Goal: Task Accomplishment & Management: Use online tool/utility

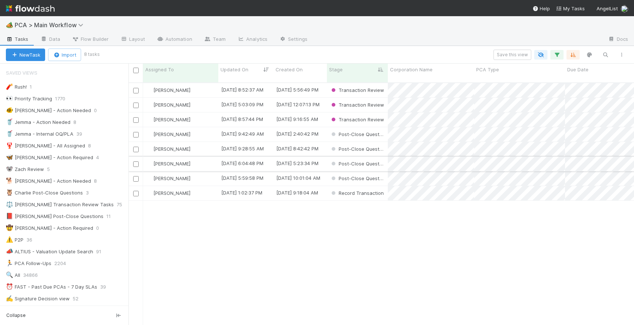
scroll to position [248, 506]
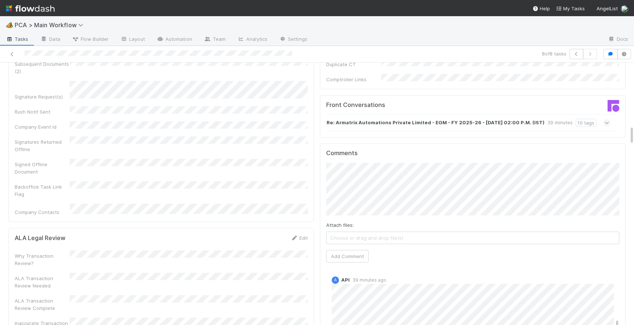
scroll to position [743, 0]
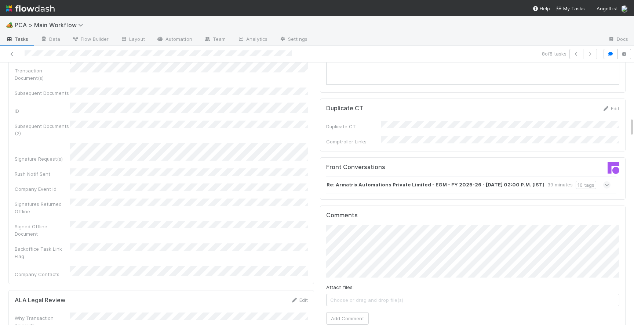
click at [607, 181] on icon at bounding box center [607, 184] width 5 height 7
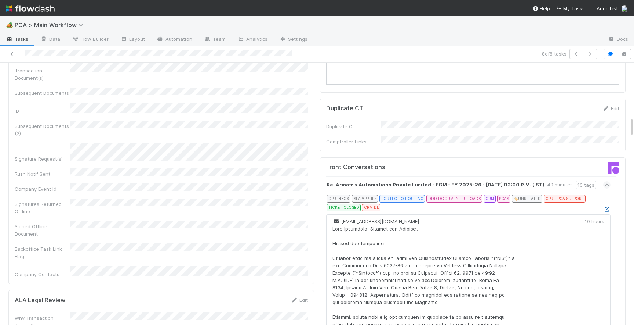
click at [606, 207] on icon at bounding box center [607, 209] width 7 height 5
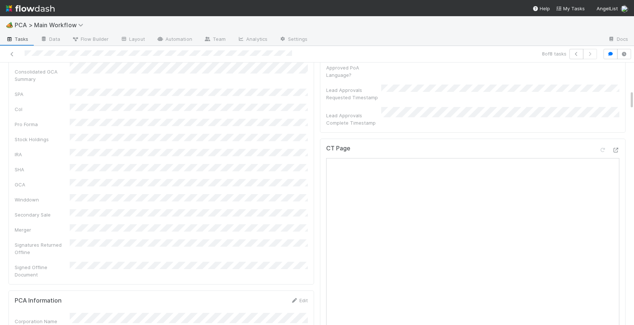
scroll to position [376, 0]
click at [617, 148] on icon at bounding box center [615, 150] width 7 height 5
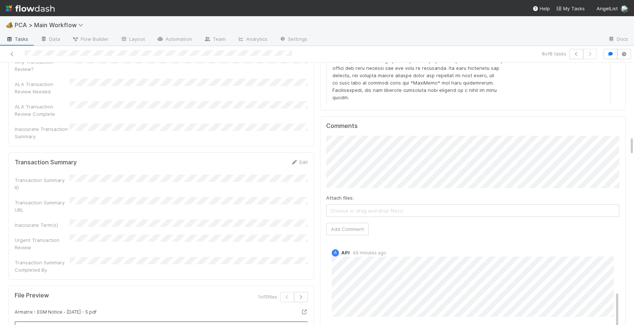
scroll to position [980, 0]
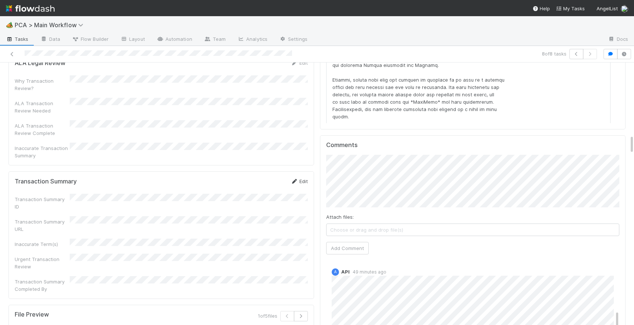
click at [304, 178] on link "Edit" at bounding box center [299, 181] width 17 height 6
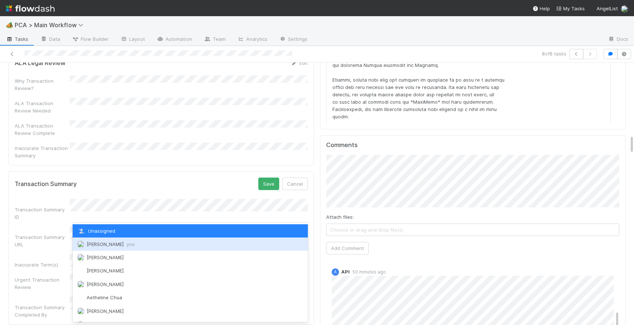
click at [103, 242] on span "[PERSON_NAME] you" at bounding box center [111, 244] width 48 height 6
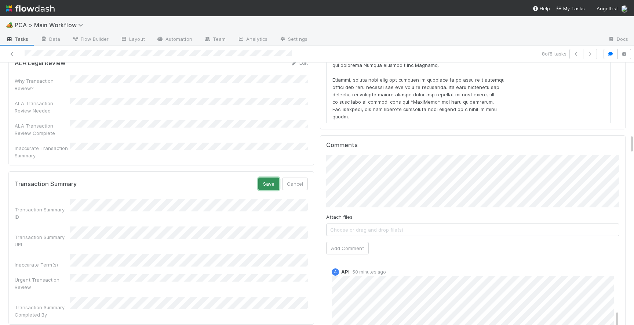
click at [270, 177] on button "Save" at bounding box center [268, 183] width 21 height 12
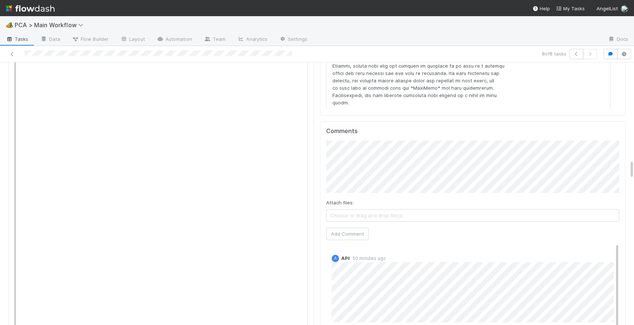
scroll to position [1323, 0]
click at [337, 226] on button "Add Comment" at bounding box center [347, 232] width 43 height 12
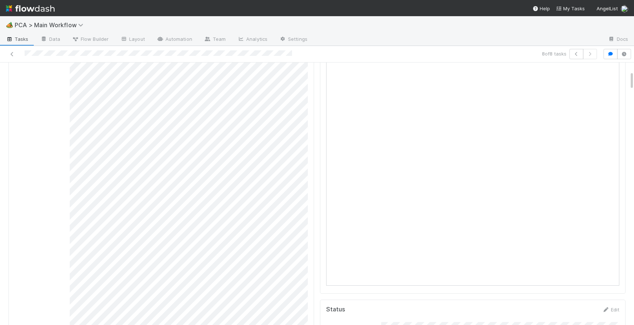
scroll to position [0, 0]
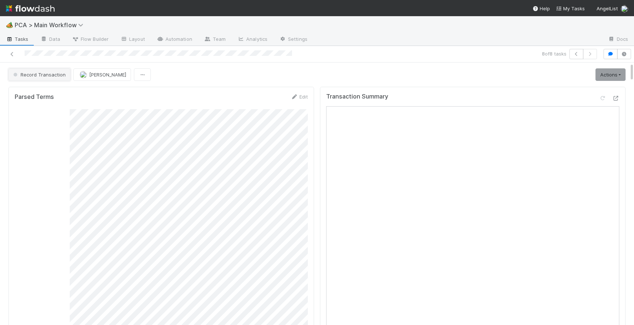
click at [47, 76] on span "Record Transaction" at bounding box center [39, 75] width 54 height 6
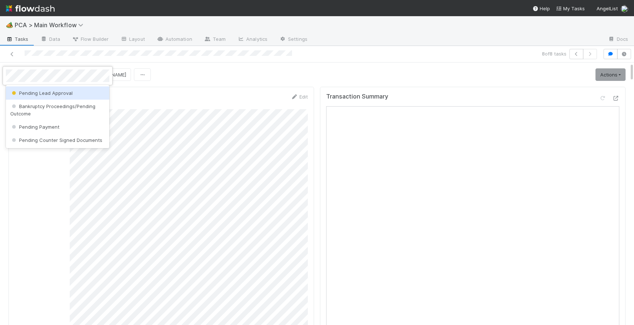
click at [51, 93] on span "Pending Lead Approval" at bounding box center [41, 93] width 62 height 6
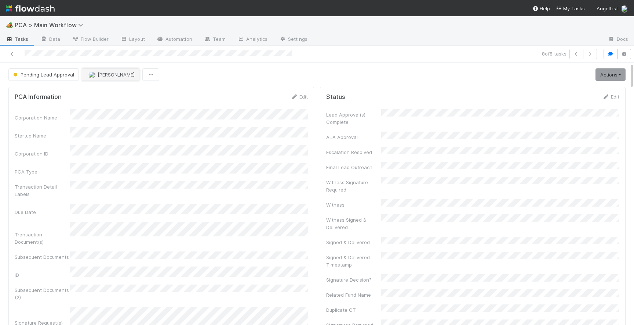
click at [97, 78] on button "[PERSON_NAME]" at bounding box center [111, 74] width 58 height 12
click at [108, 92] on span "[PERSON_NAME]" at bounding box center [109, 93] width 37 height 6
click at [11, 52] on icon at bounding box center [11, 54] width 7 height 5
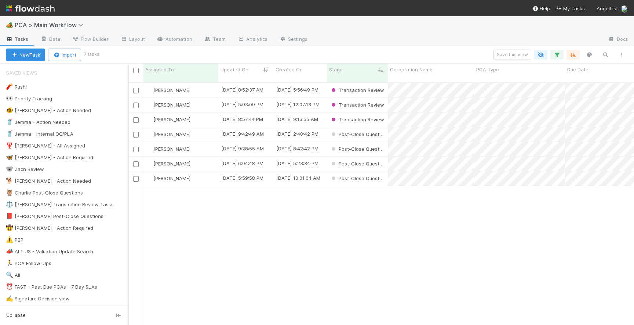
scroll to position [248, 506]
